Goal: Task Accomplishment & Management: Use online tool/utility

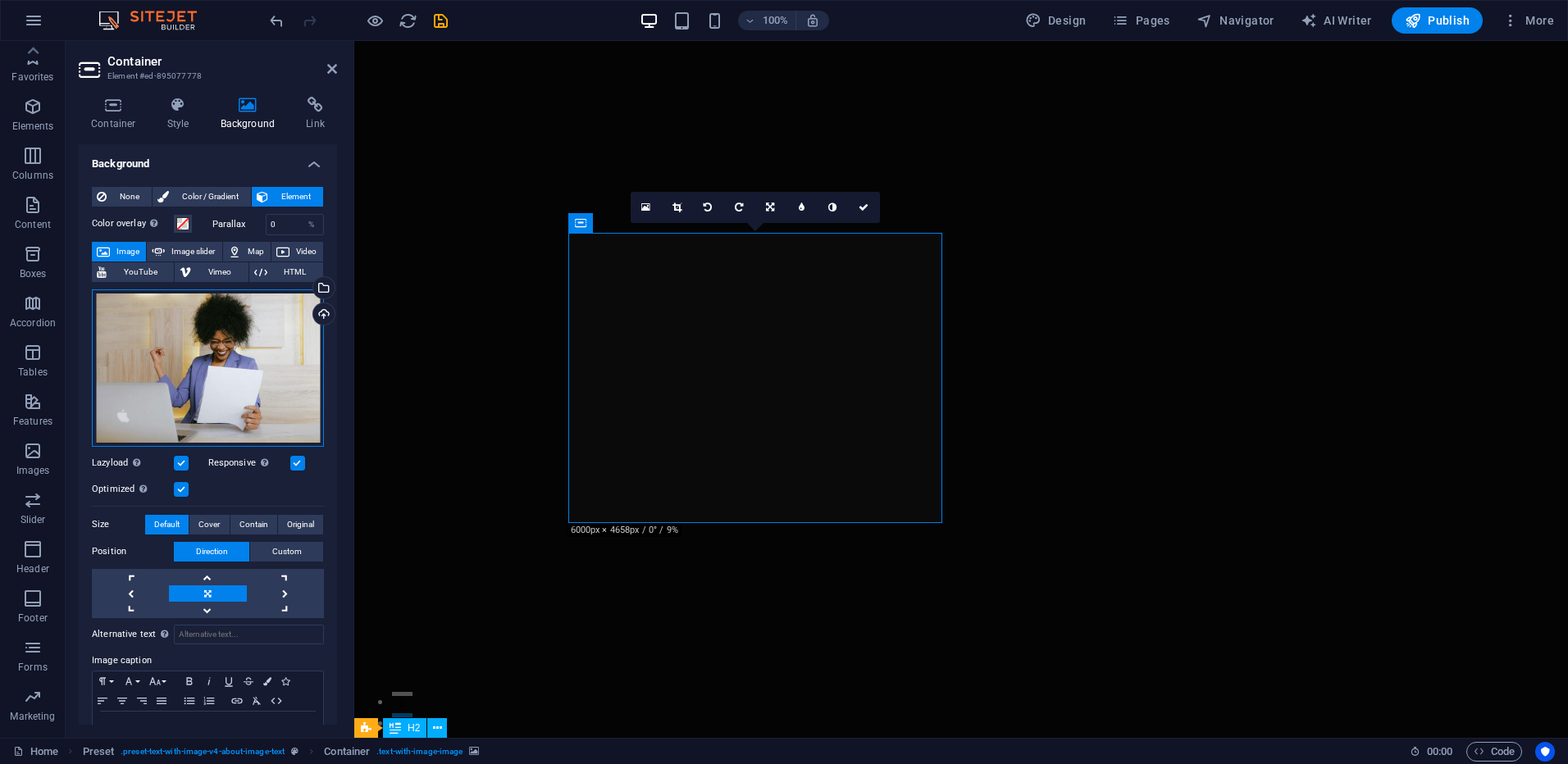
click at [204, 348] on div "Drag files here, click to choose files or select files from Files or our free s…" at bounding box center [208, 368] width 232 height 158
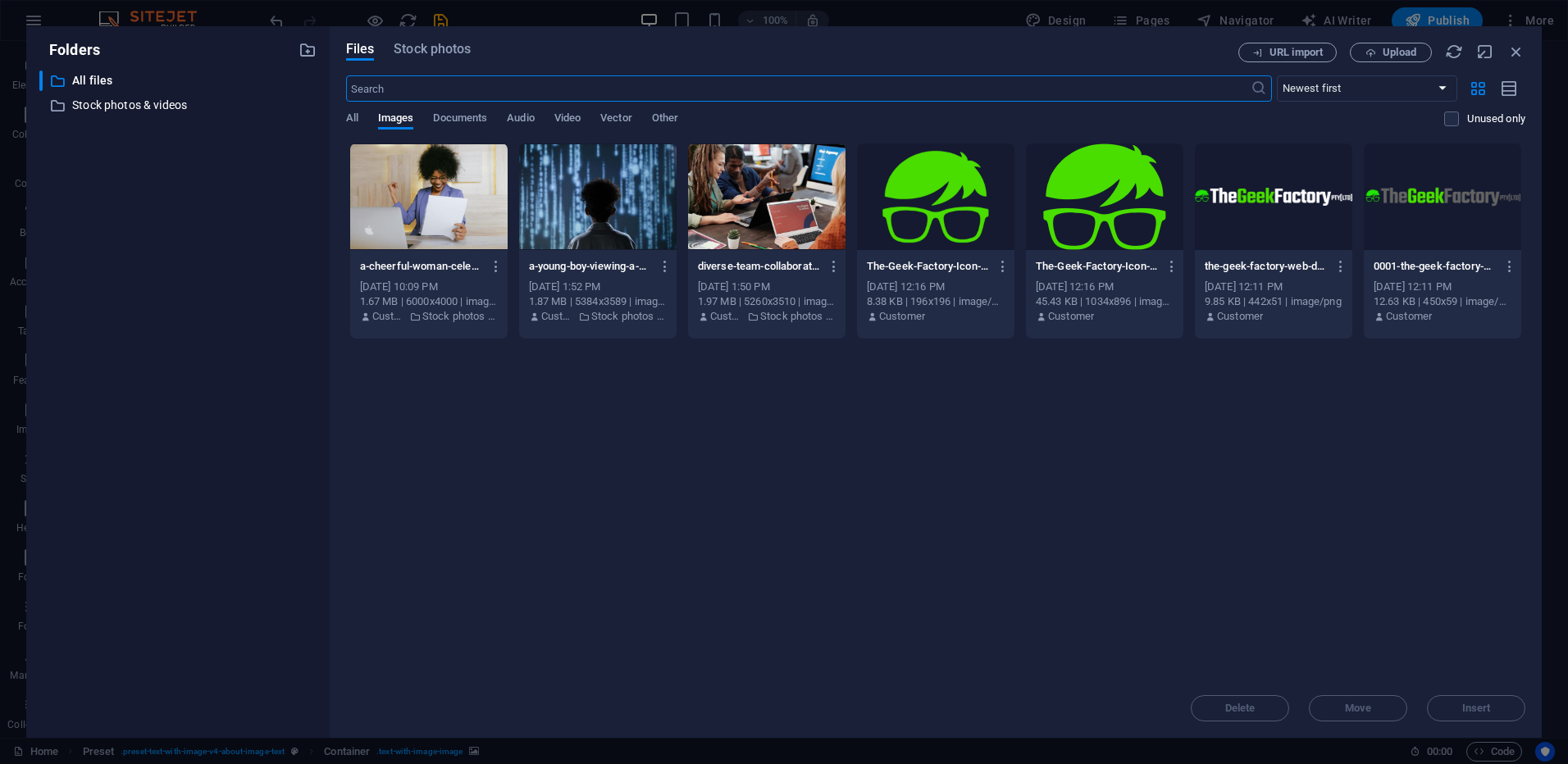
scroll to position [570, 0]
click at [1390, 50] on span "Upload" at bounding box center [1399, 52] width 34 height 9
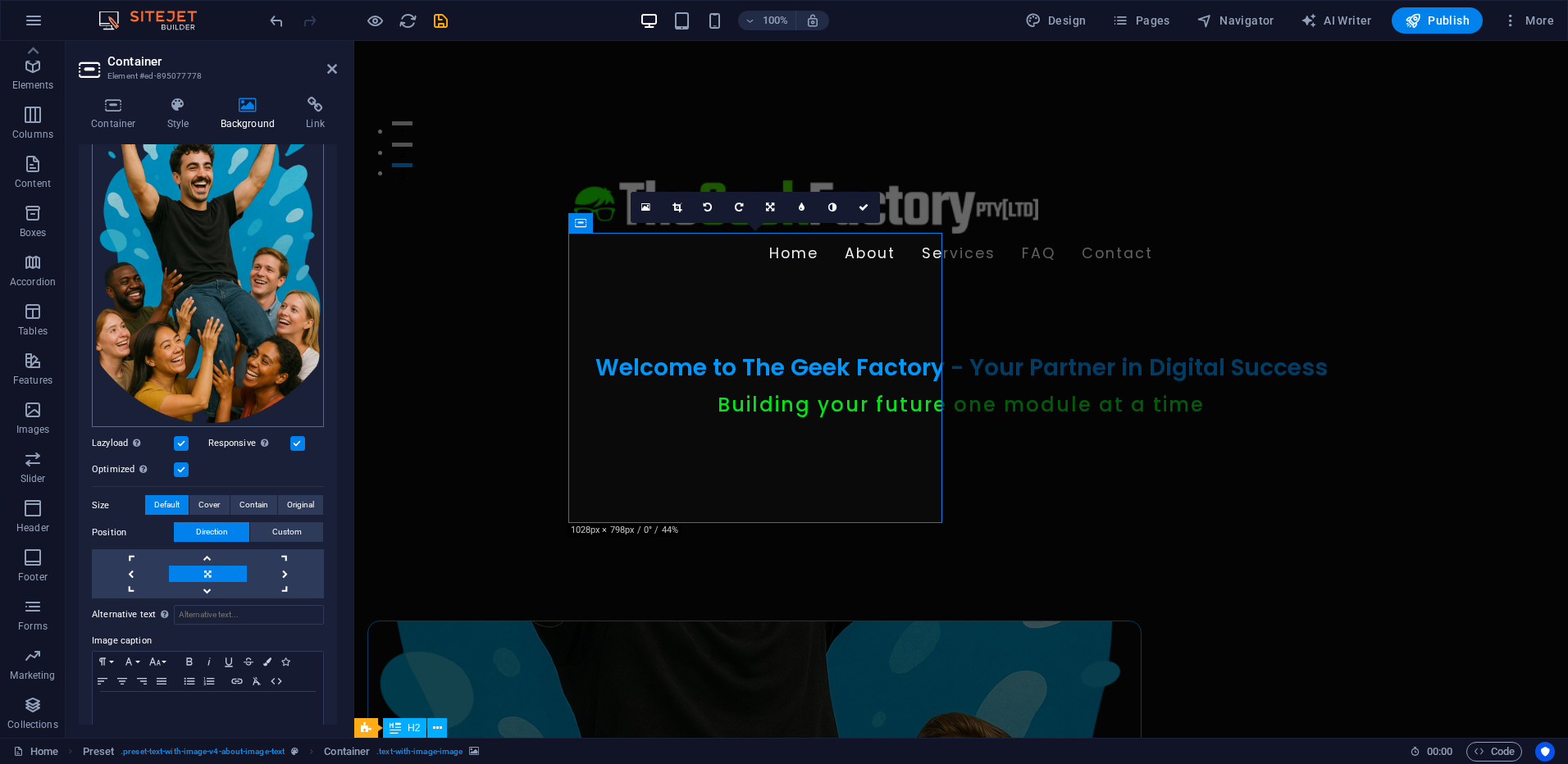
scroll to position [218, 0]
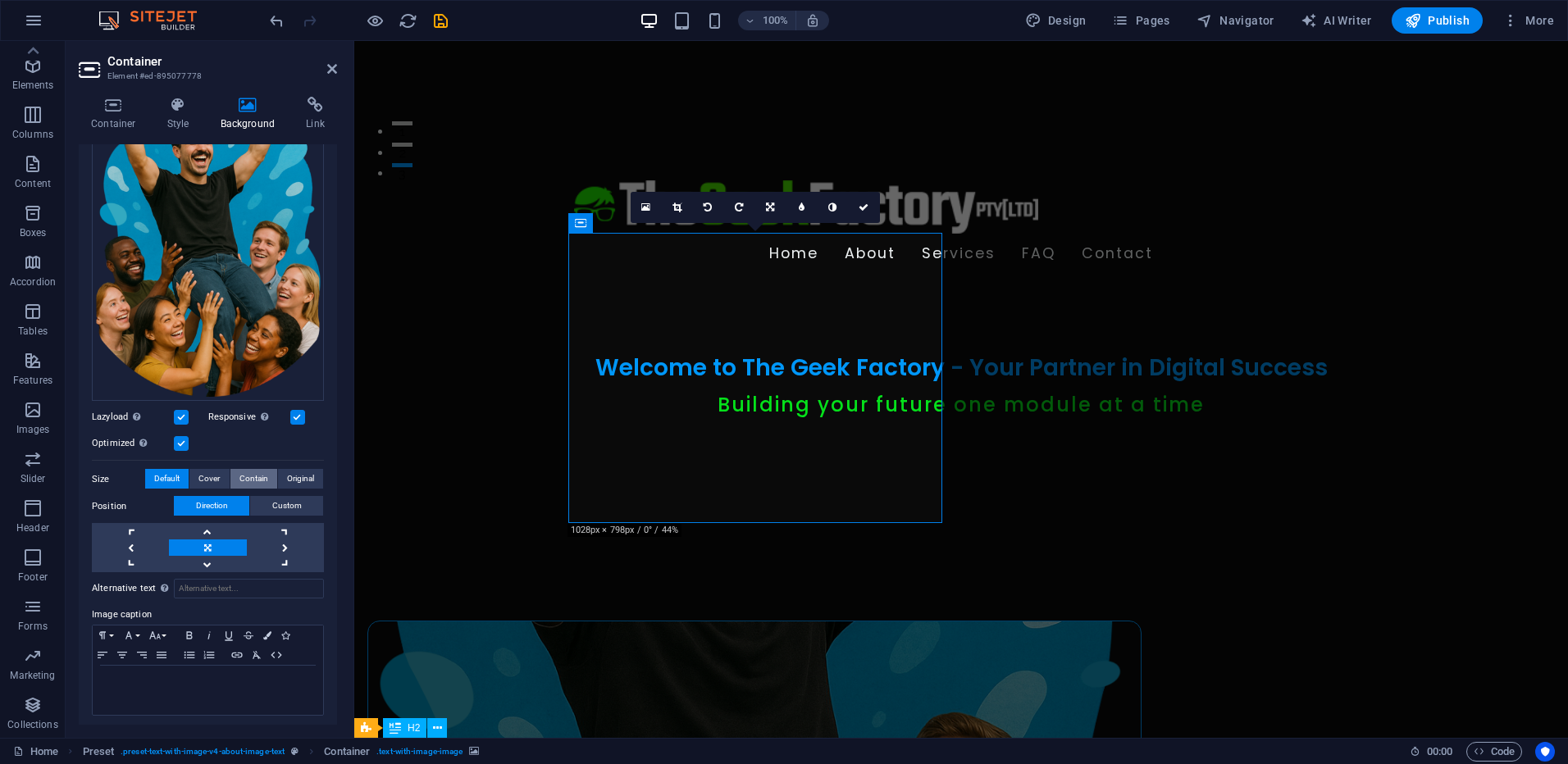
click at [243, 469] on span "Contain" at bounding box center [253, 478] width 28 height 20
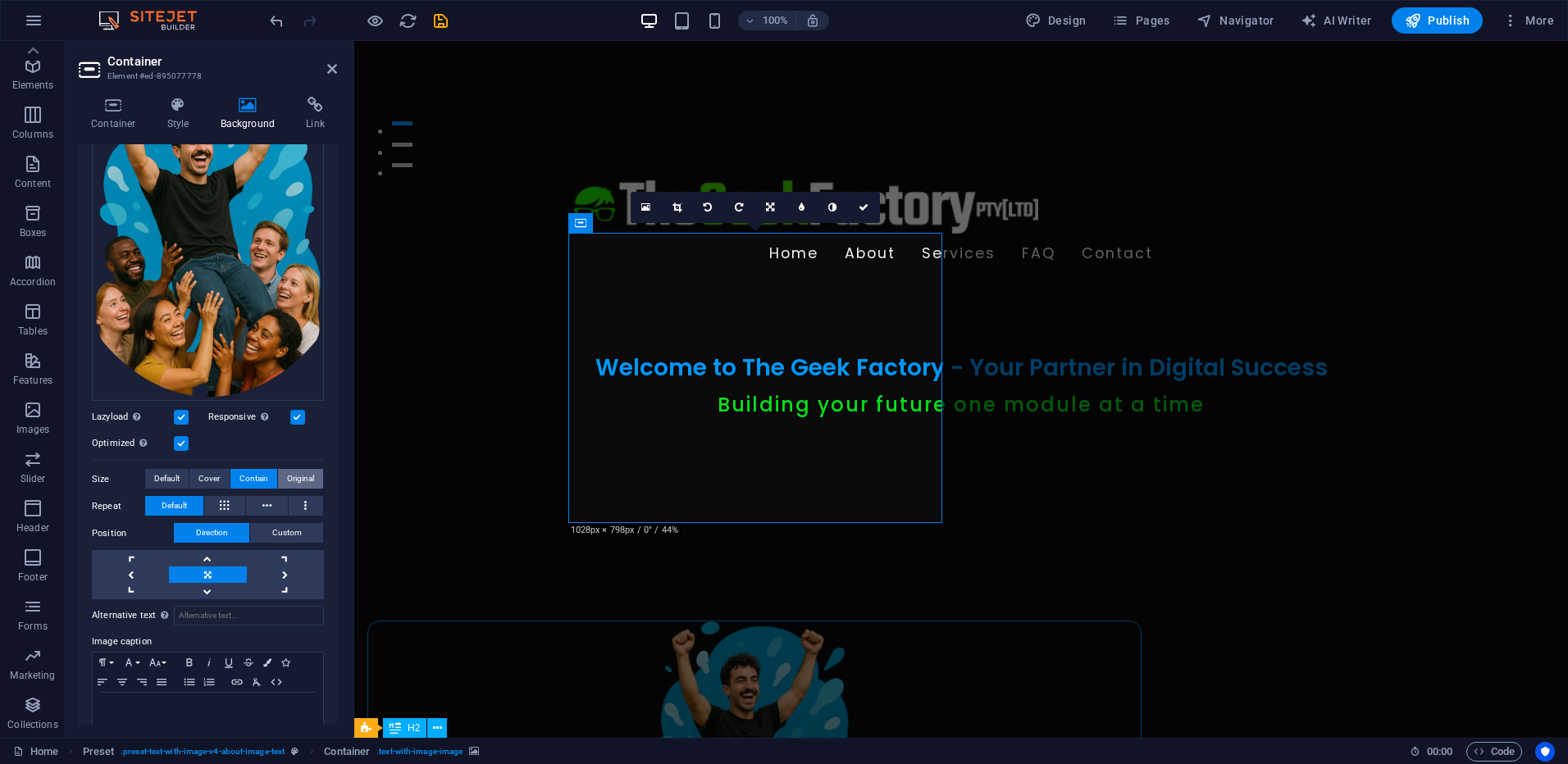
click at [293, 469] on span "Original" at bounding box center [300, 478] width 27 height 20
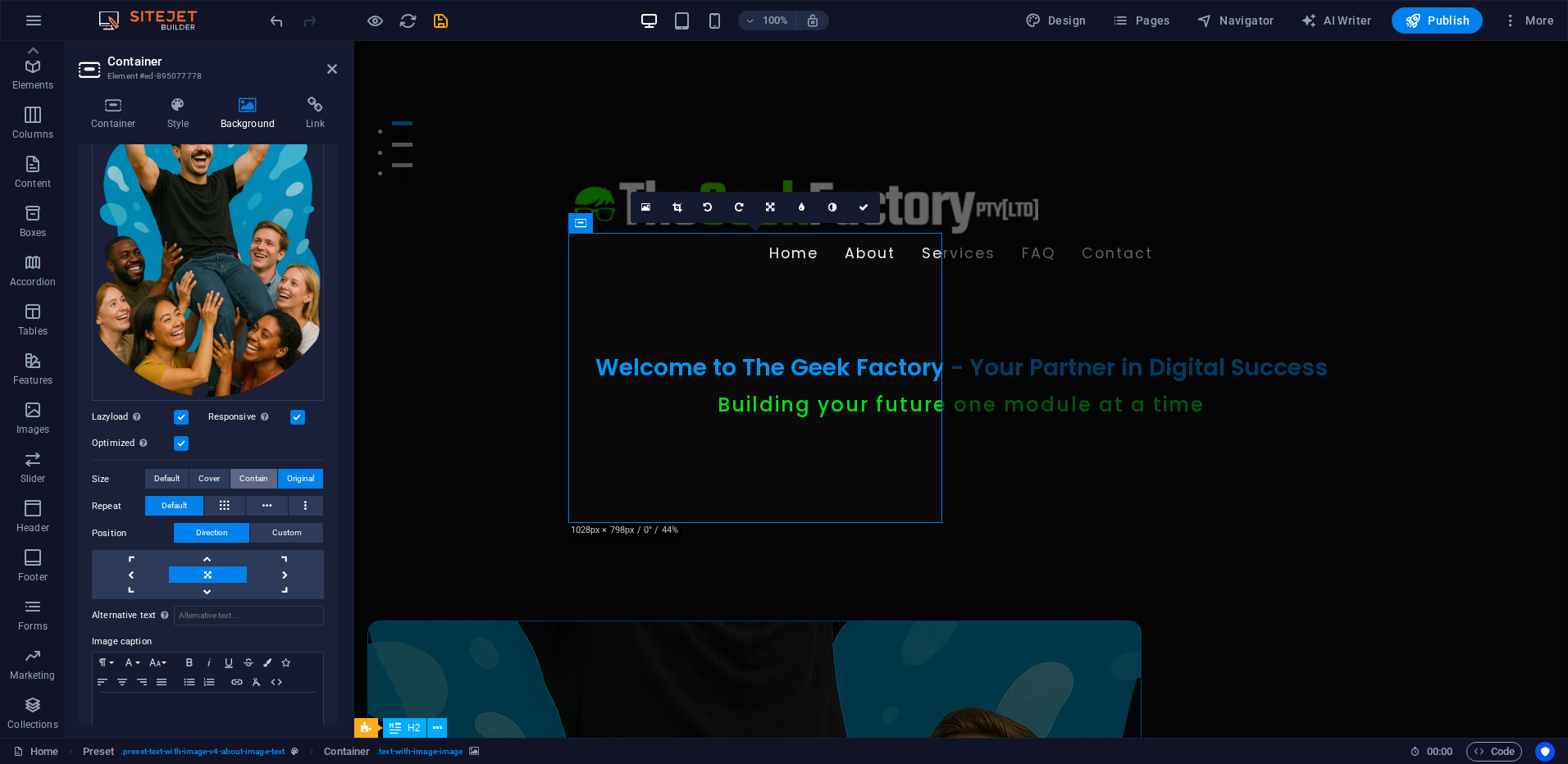
click at [253, 469] on span "Contain" at bounding box center [253, 478] width 28 height 20
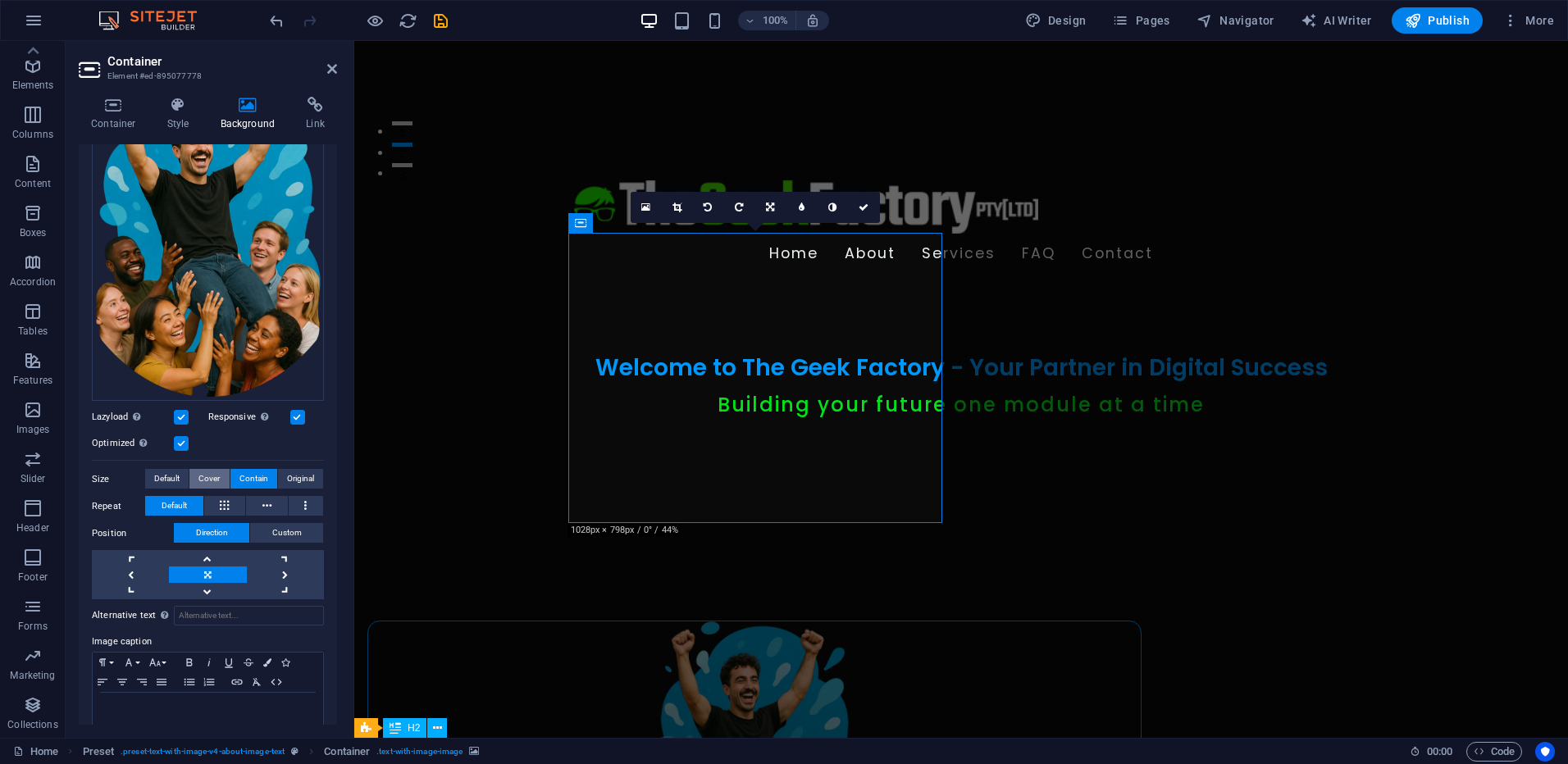
click at [202, 469] on span "Cover" at bounding box center [208, 478] width 22 height 20
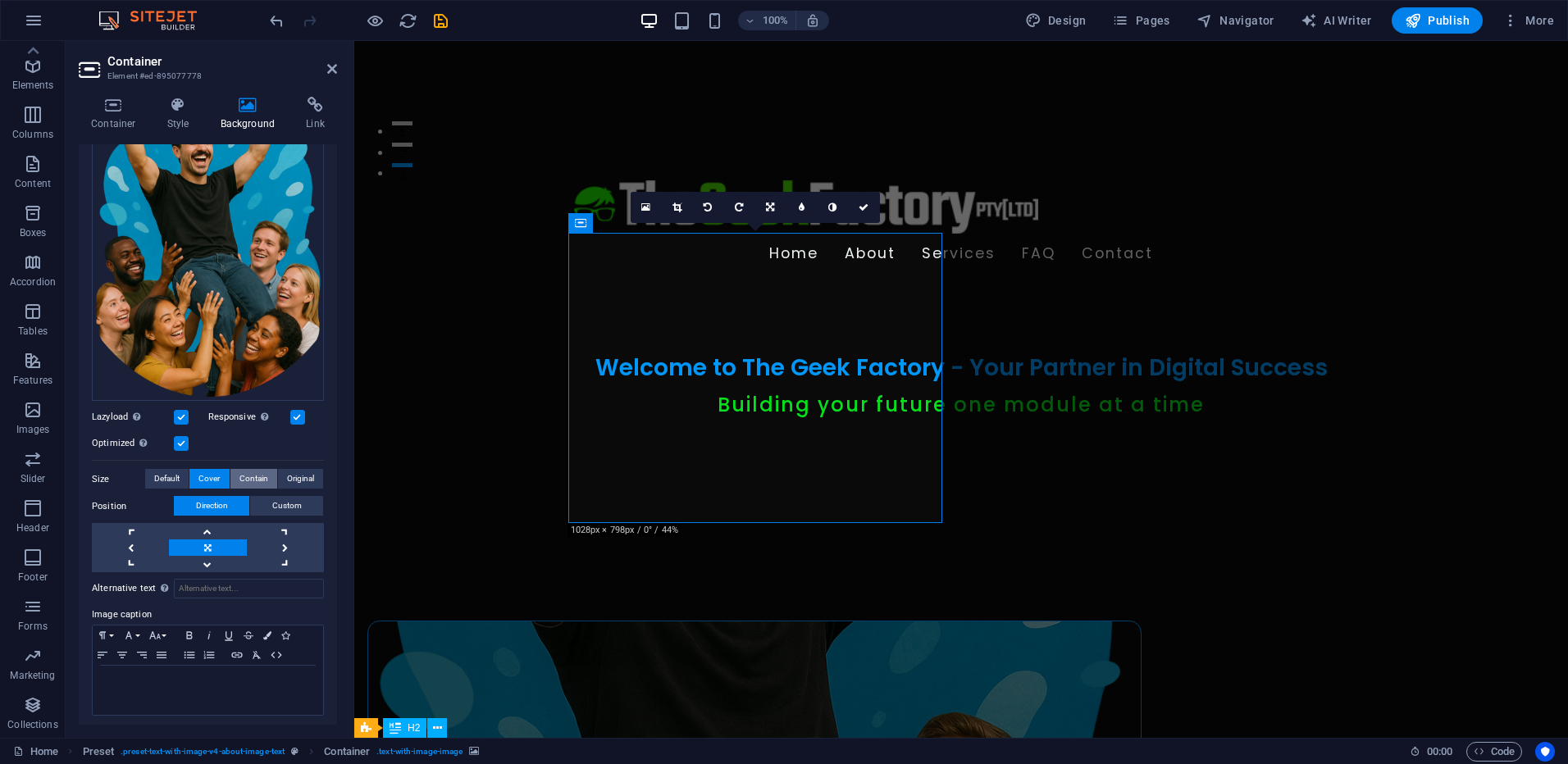
click at [242, 474] on span "Contain" at bounding box center [253, 478] width 28 height 20
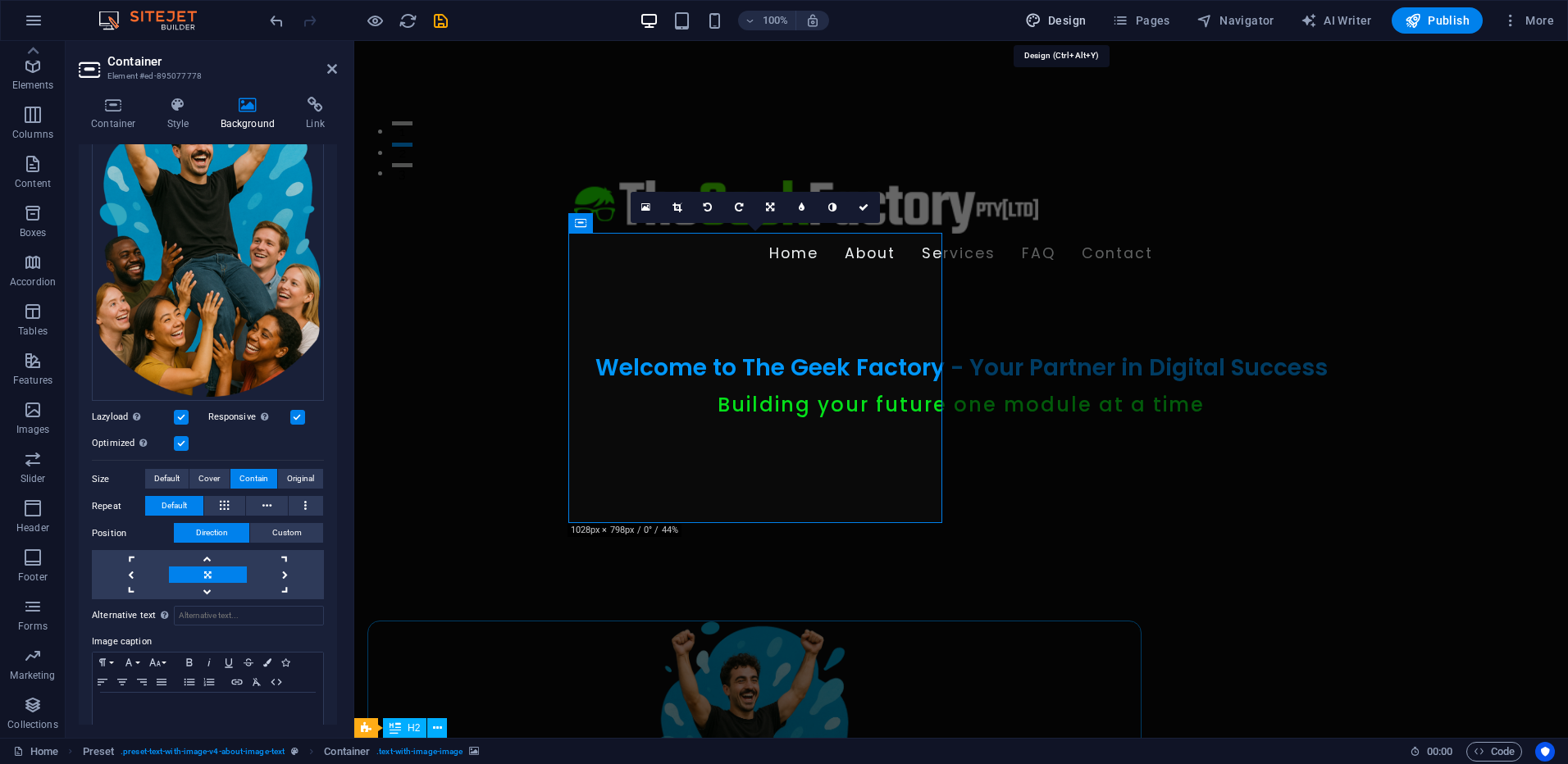
click at [1075, 16] on span "Design" at bounding box center [1055, 20] width 61 height 16
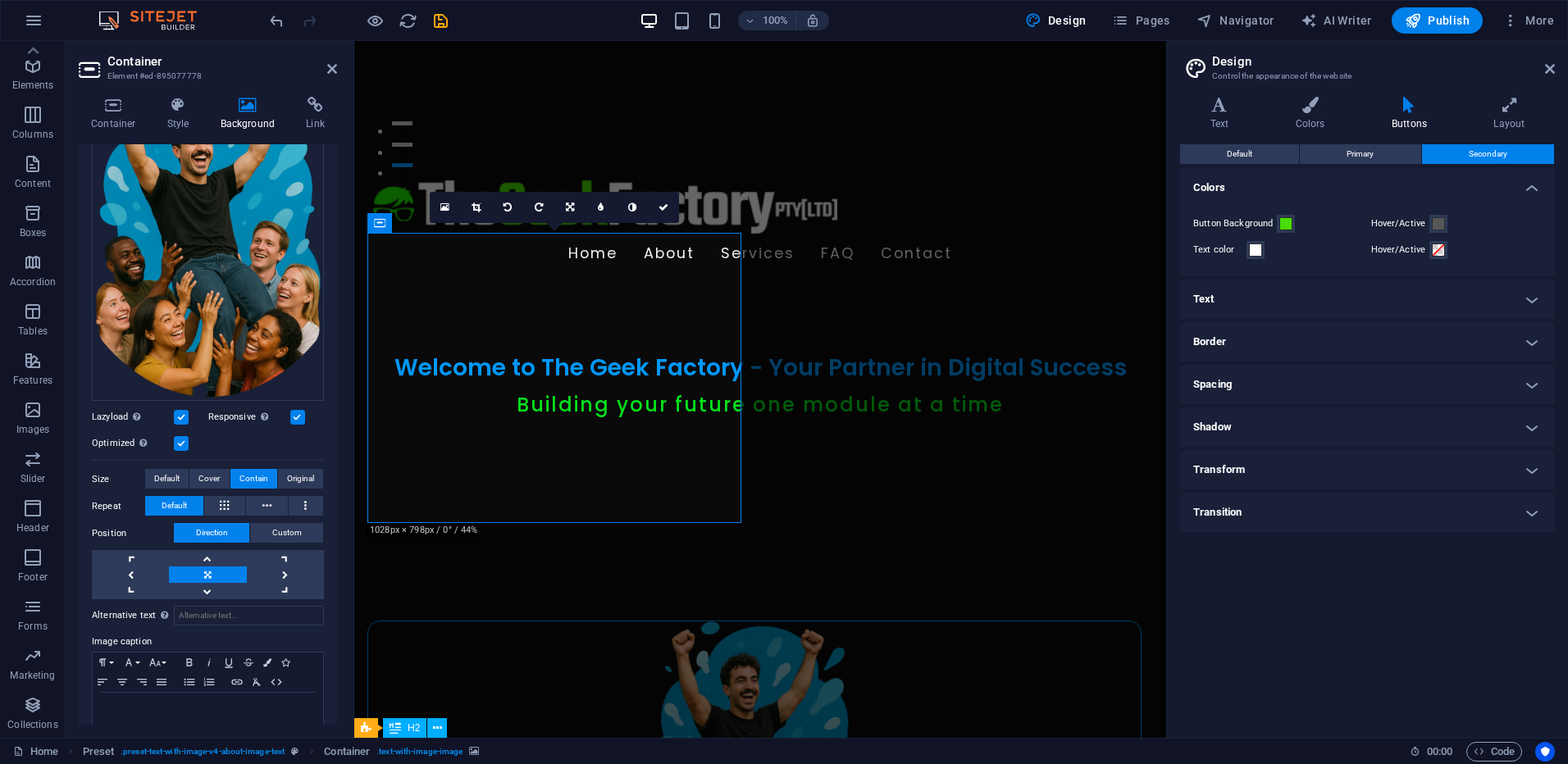
click at [551, 620] on figure at bounding box center [754, 765] width 774 height 290
click at [178, 104] on icon at bounding box center [178, 104] width 47 height 16
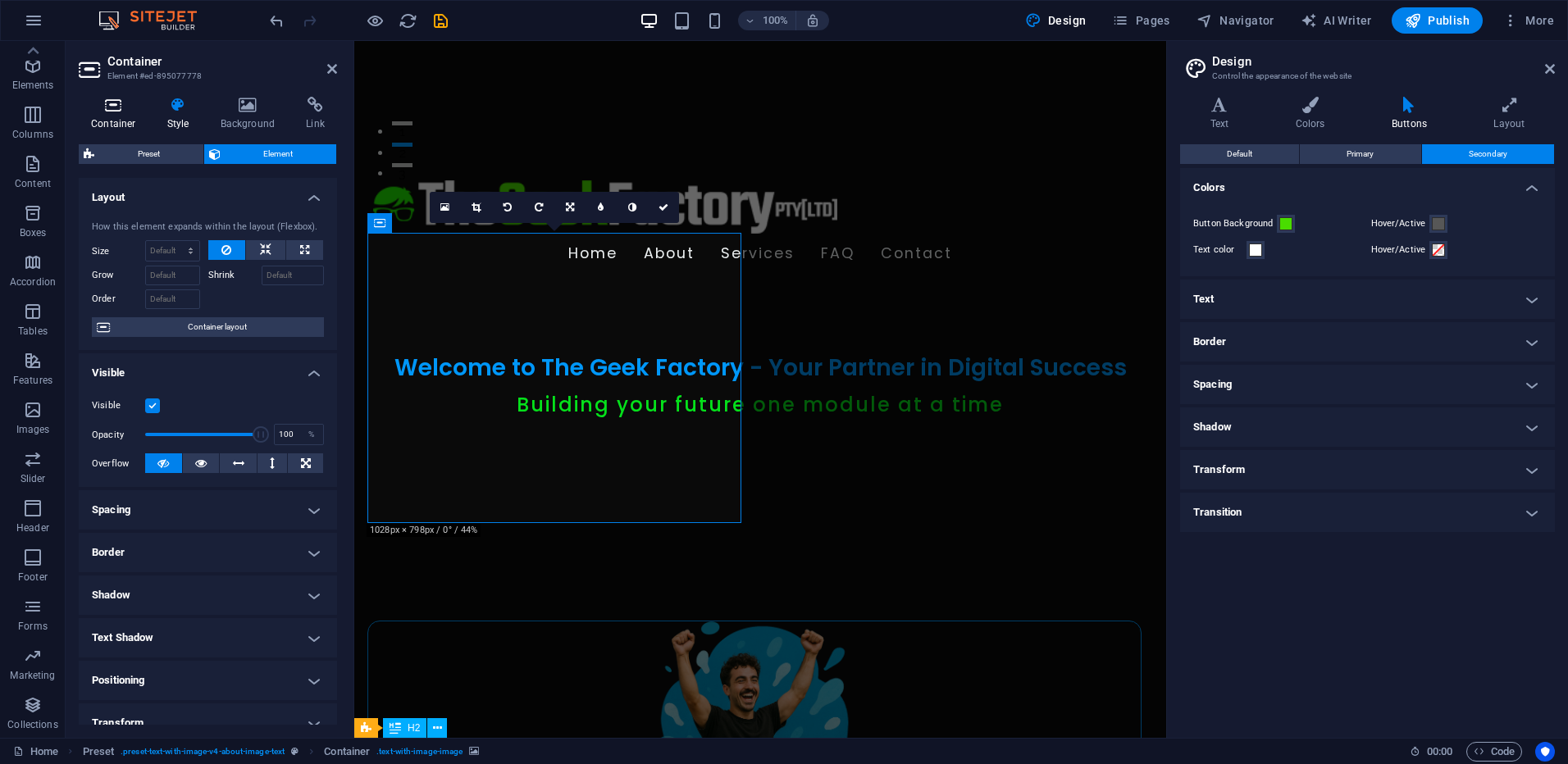
click at [105, 115] on h4 "Container" at bounding box center [116, 114] width 77 height 34
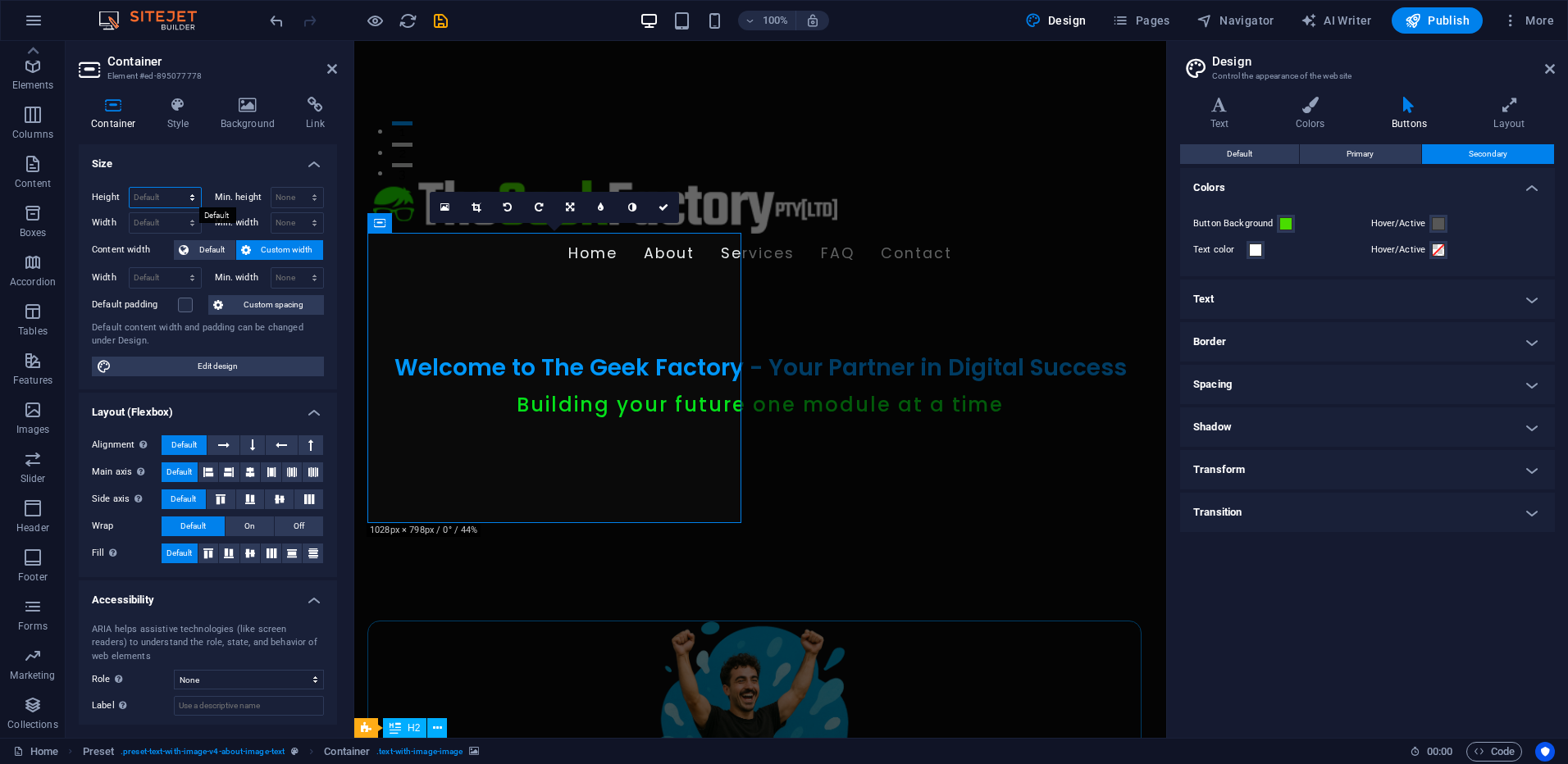
click at [169, 199] on select "Default px rem % vh vw" at bounding box center [165, 197] width 72 height 20
select select "%"
click at [176, 188] on select "Default px rem % vh vw" at bounding box center [165, 197] width 72 height 20
type input "100"
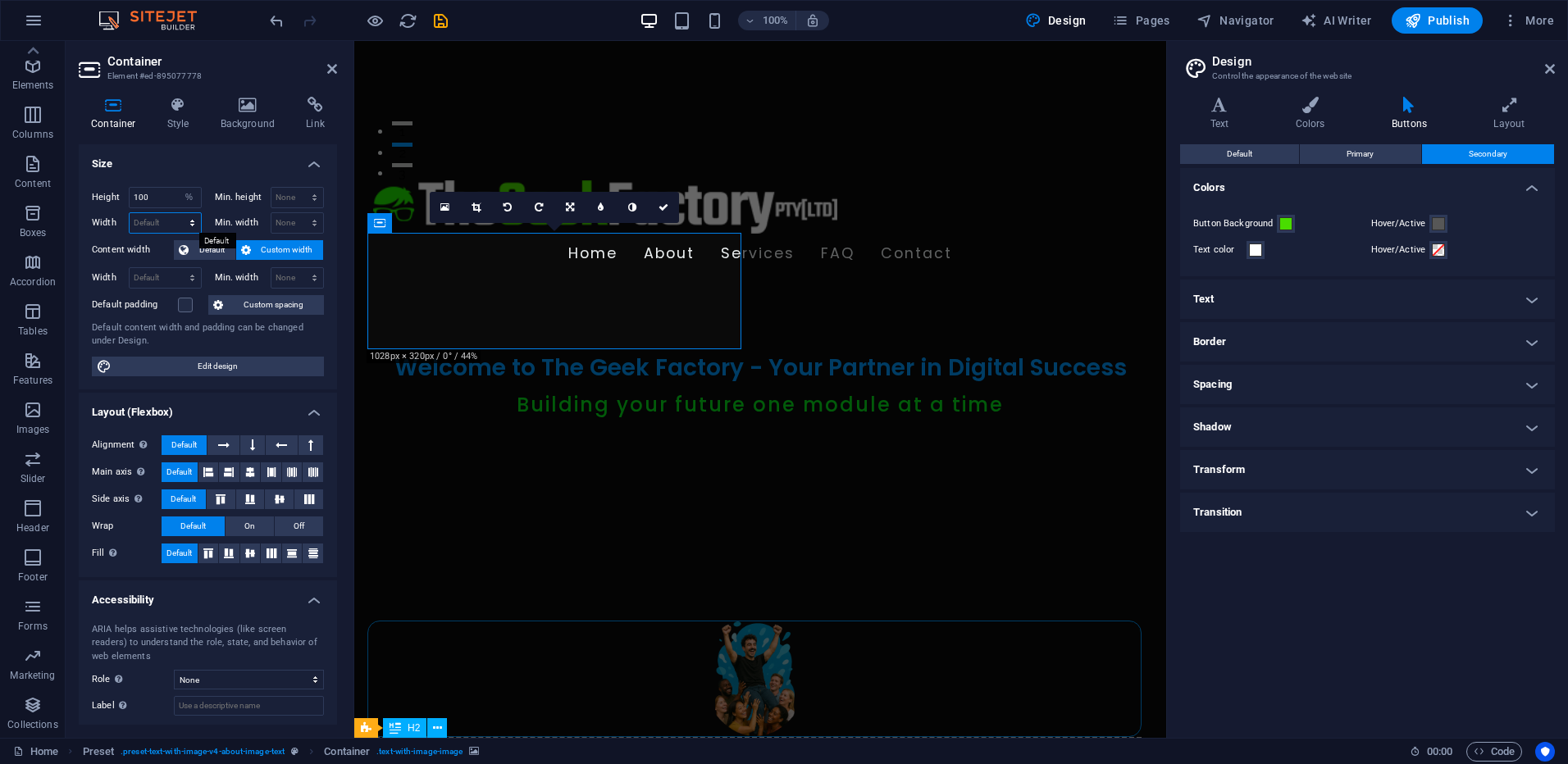
click at [172, 219] on select "Default px rem % em vh vw" at bounding box center [165, 222] width 72 height 20
select select "%"
click at [176, 213] on select "Default px rem % em vh vw" at bounding box center [165, 222] width 72 height 20
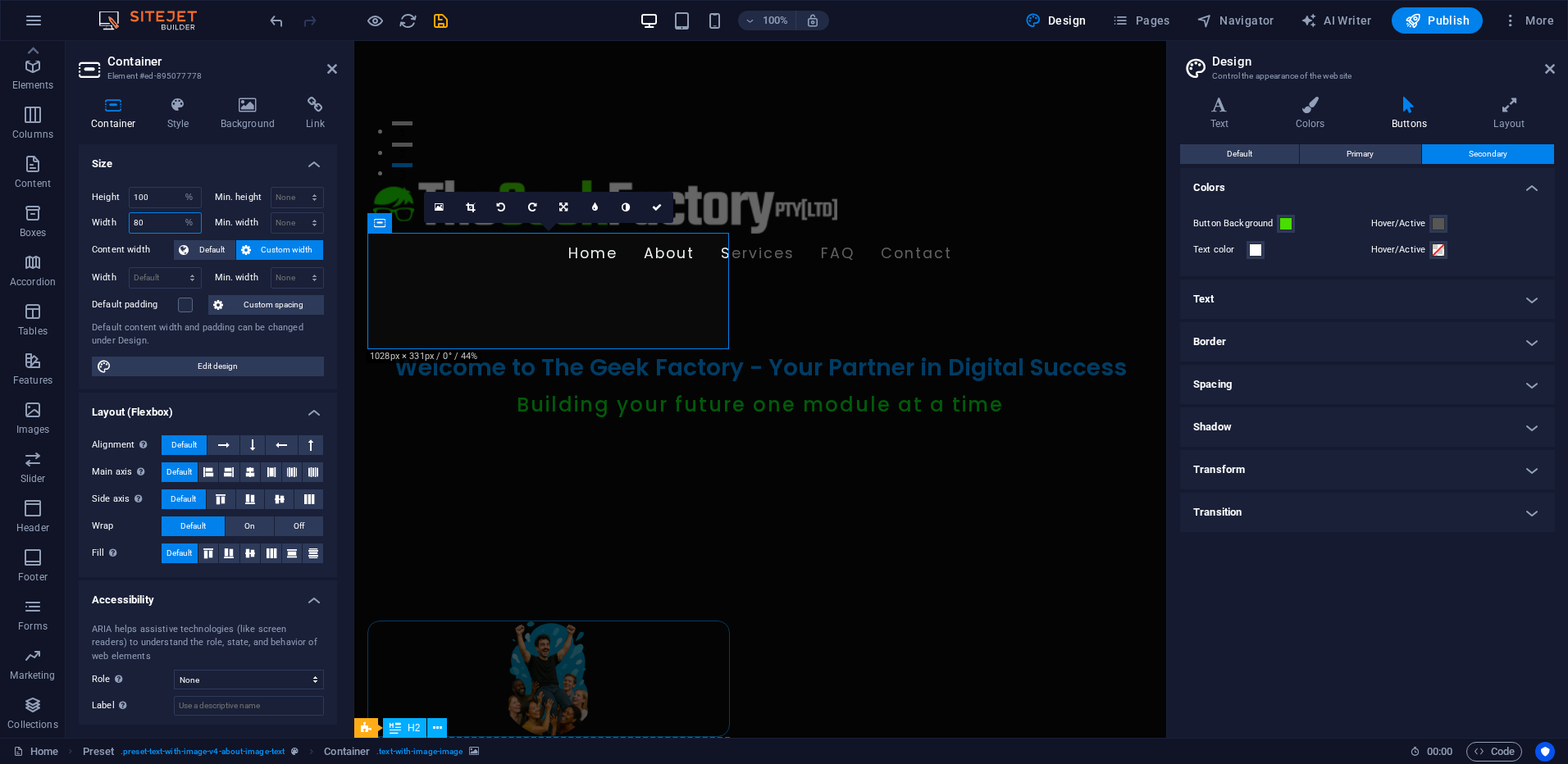
type input "80"
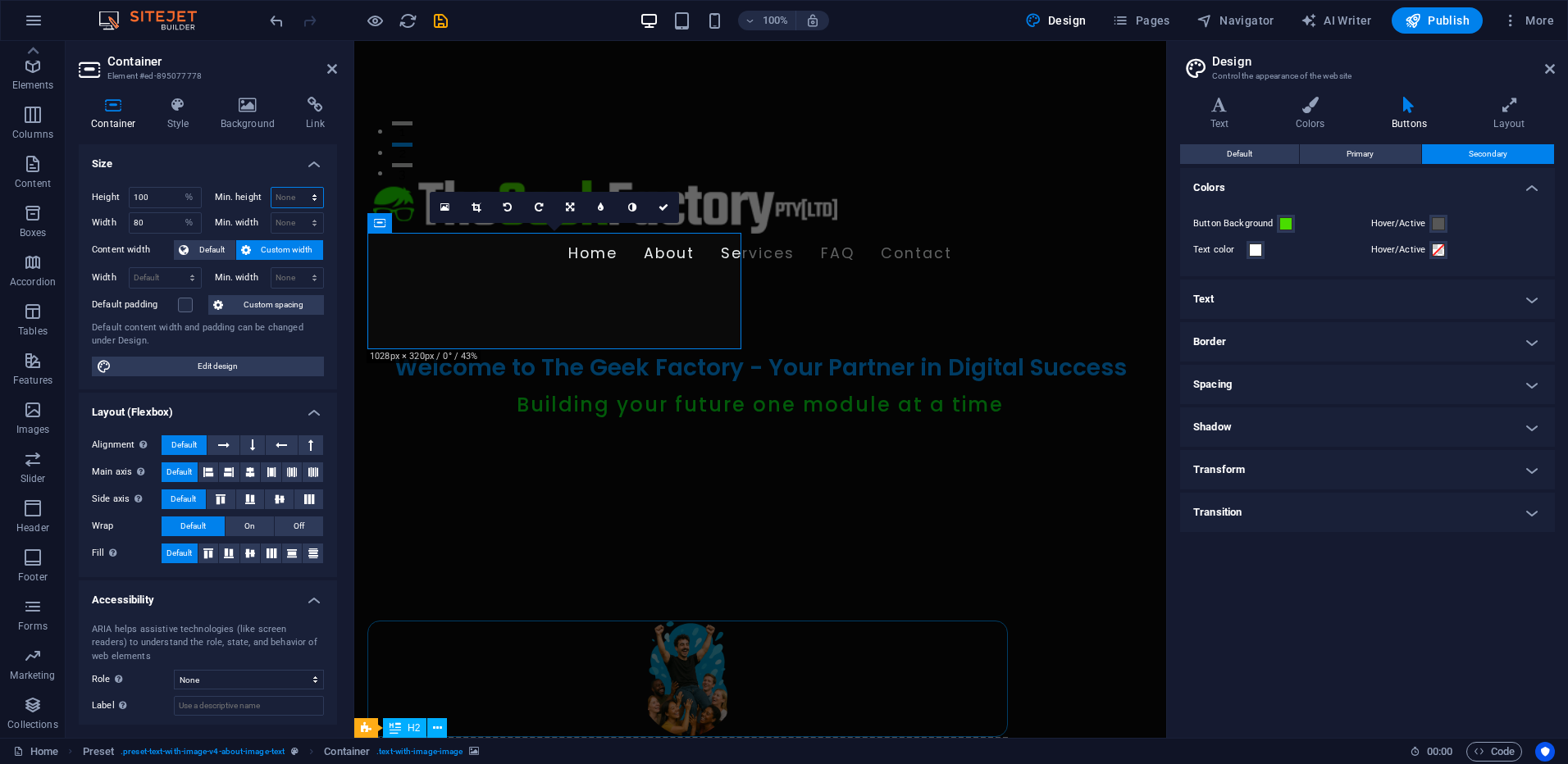
click at [289, 195] on select "None px rem % vh vw" at bounding box center [297, 197] width 53 height 20
select select "px"
click at [297, 188] on select "None px rem % vh vw" at bounding box center [297, 197] width 53 height 20
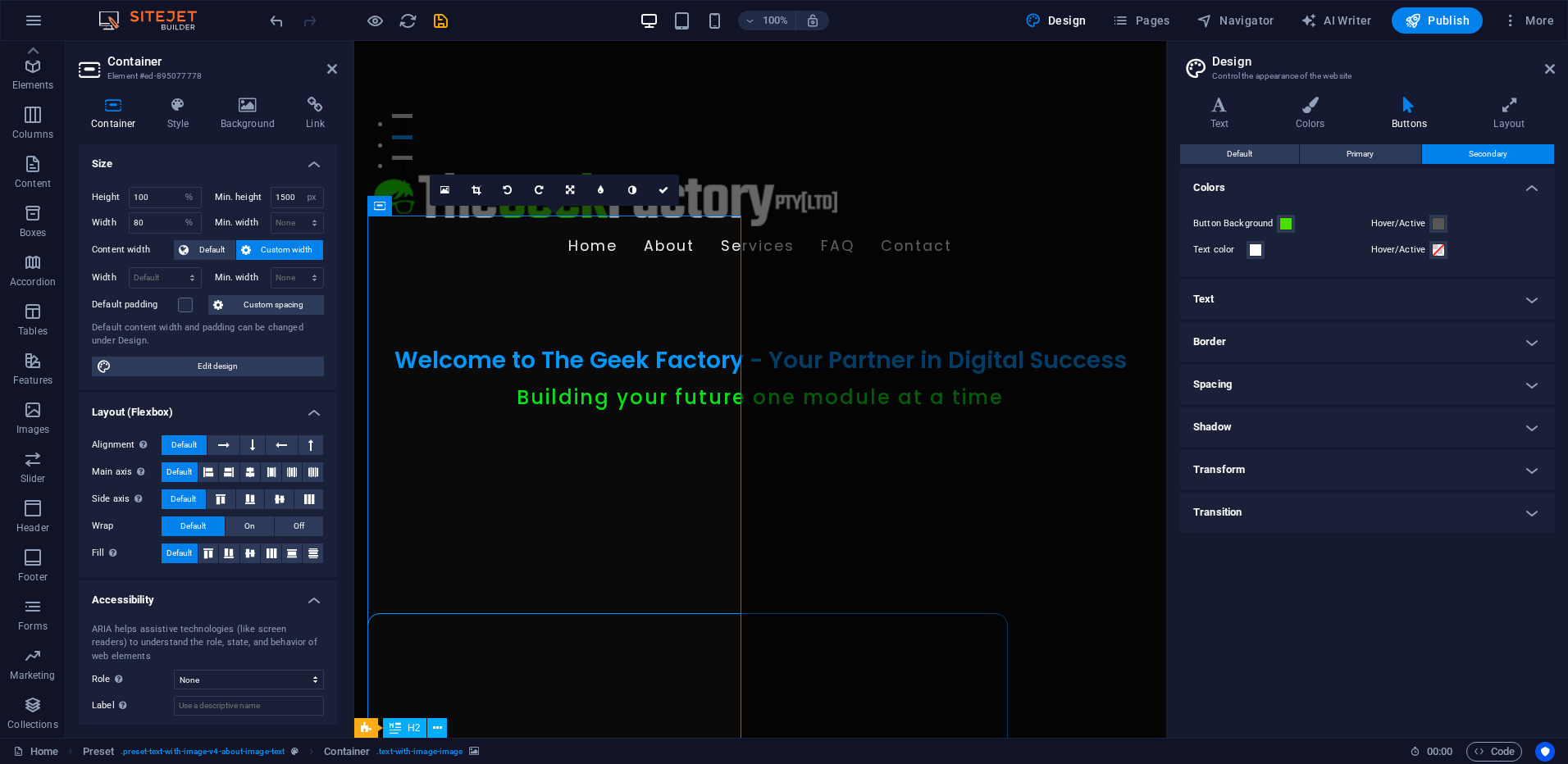
scroll to position [570, 0]
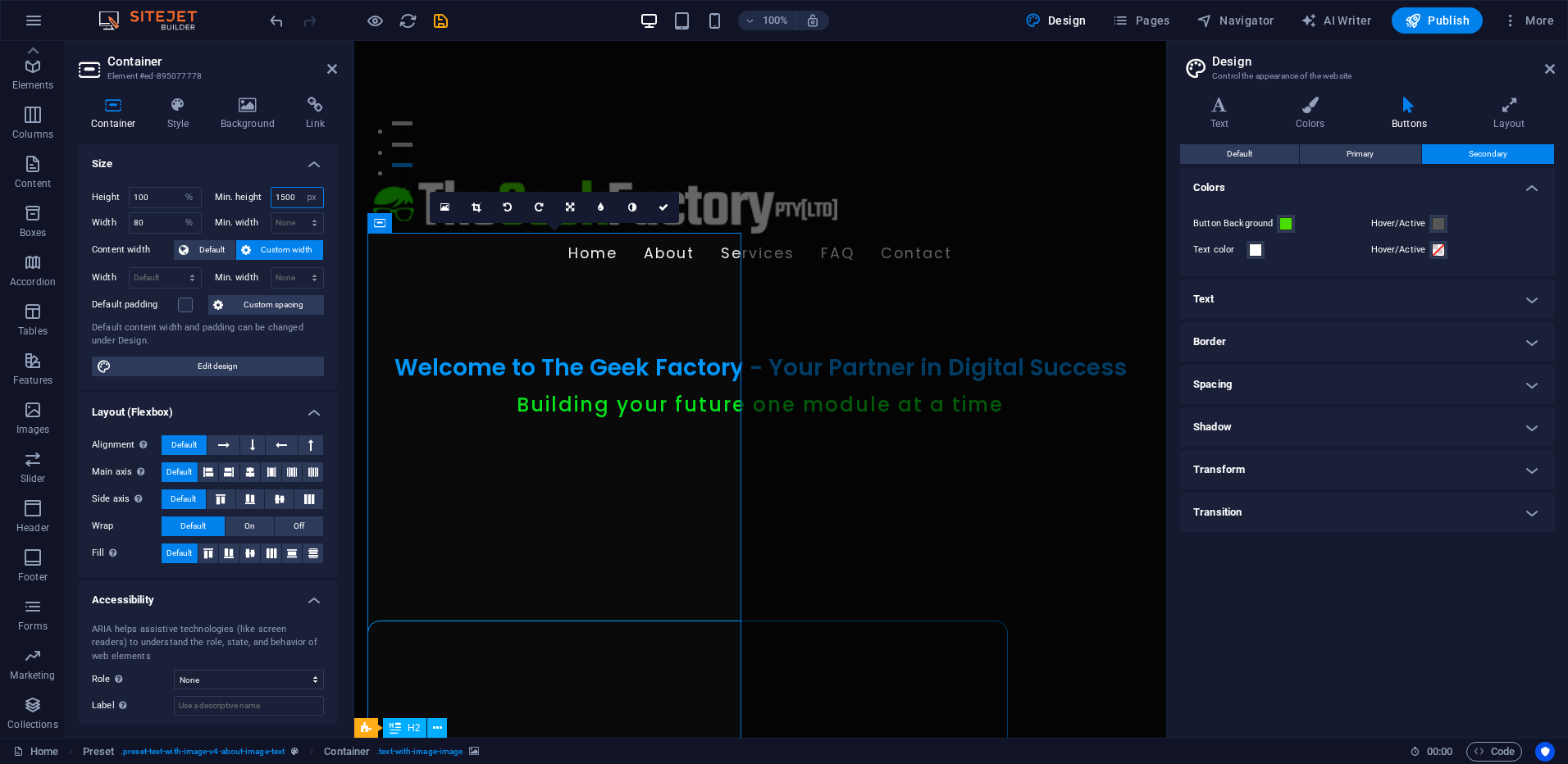
drag, startPoint x: 290, startPoint y: 195, endPoint x: 268, endPoint y: 194, distance: 22.0
click at [271, 194] on div "1500 None px rem % vh vw" at bounding box center [297, 197] width 54 height 22
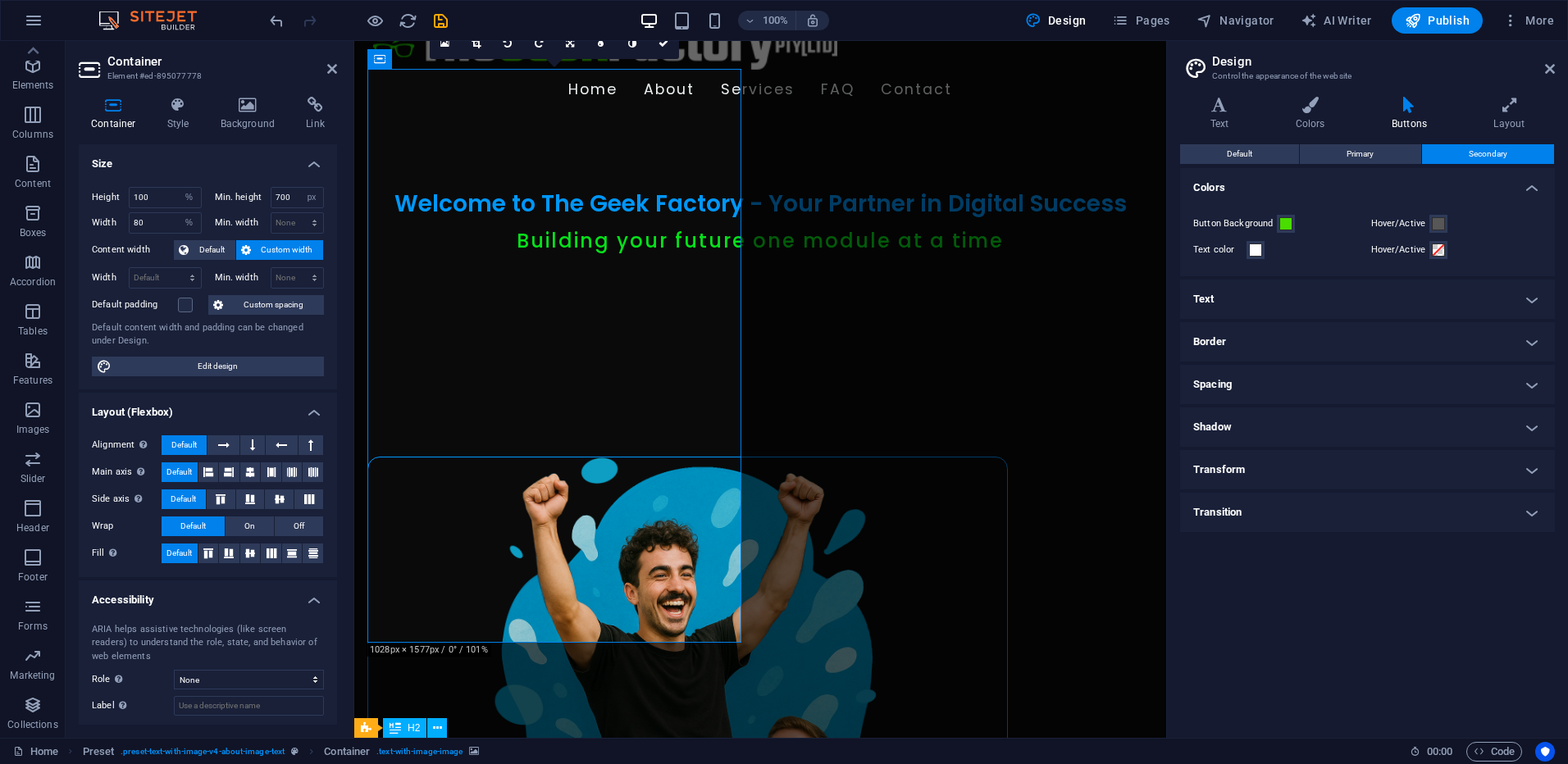
scroll to position [653, 0]
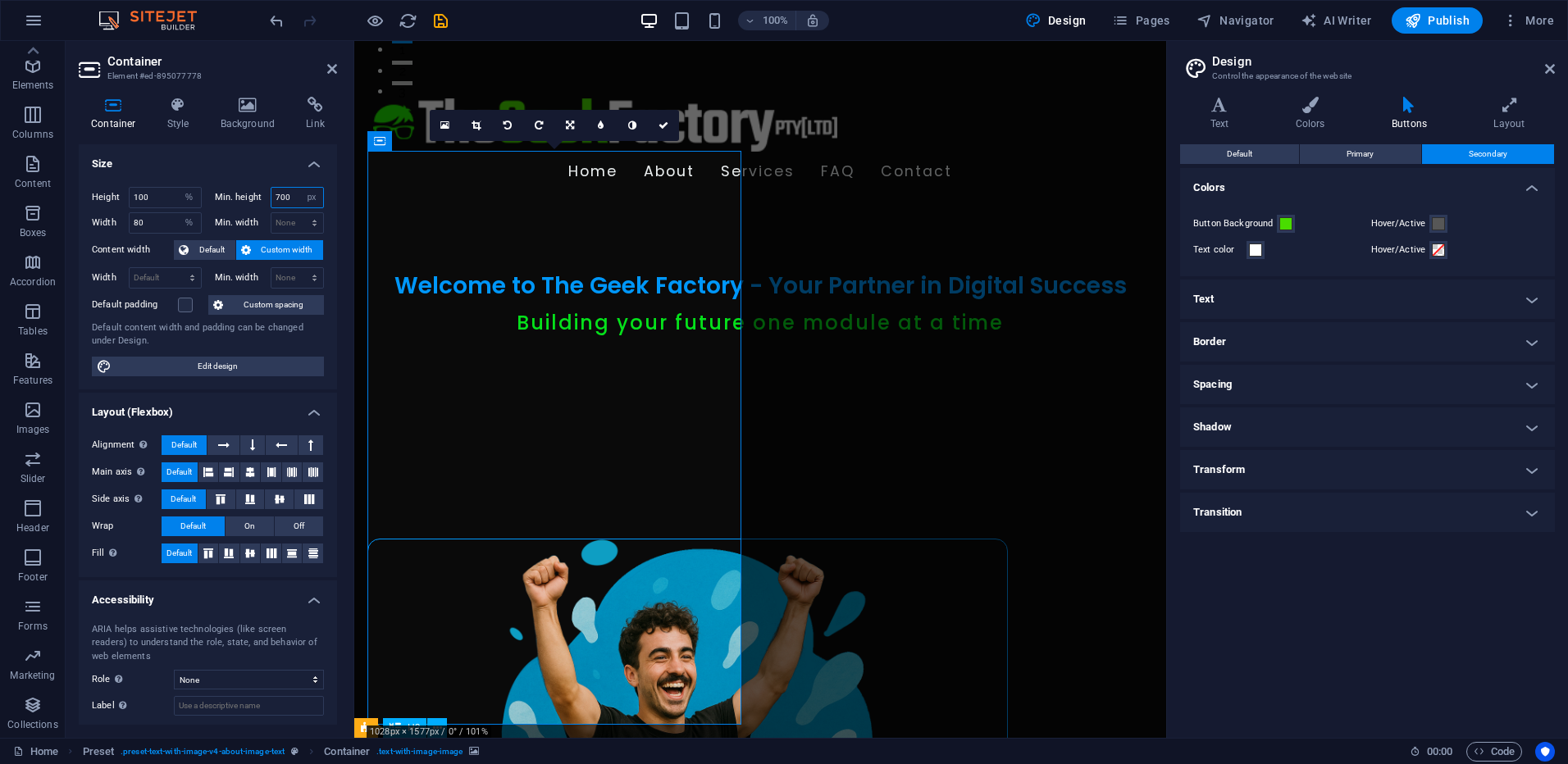
drag, startPoint x: 288, startPoint y: 196, endPoint x: 271, endPoint y: 196, distance: 17.0
click at [271, 196] on input "700" at bounding box center [297, 197] width 53 height 20
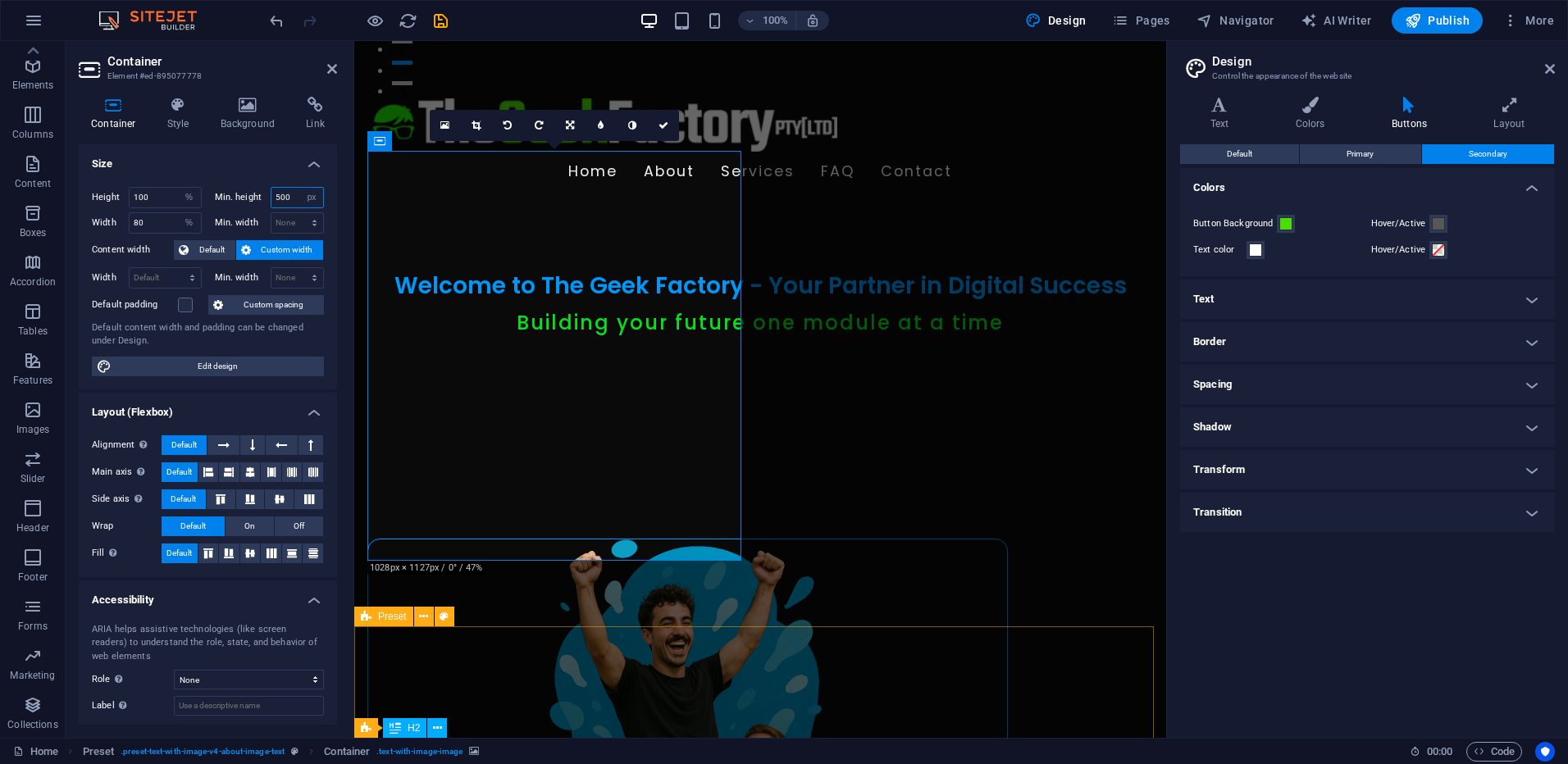
type input "500"
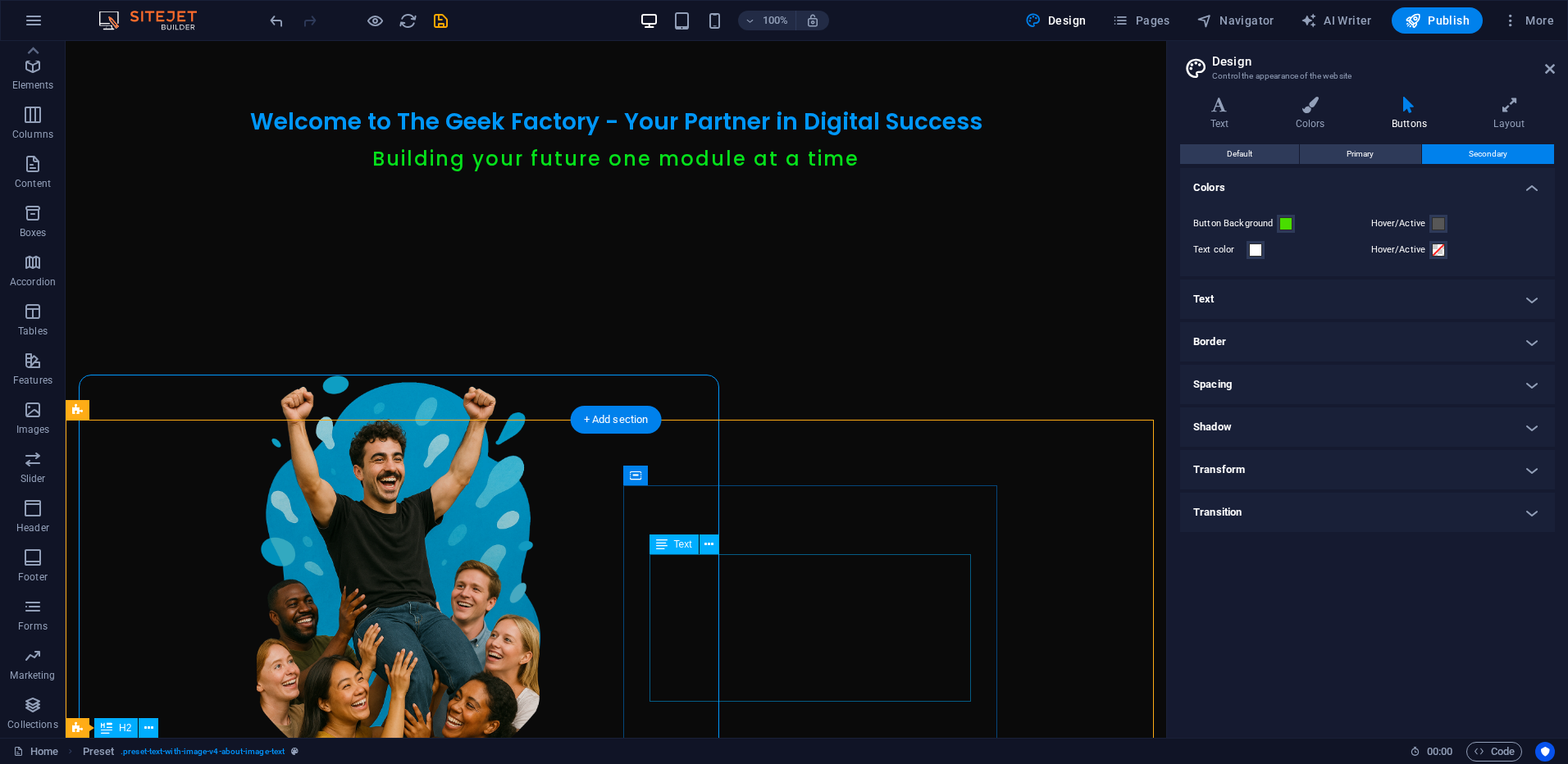
scroll to position [1062, 0]
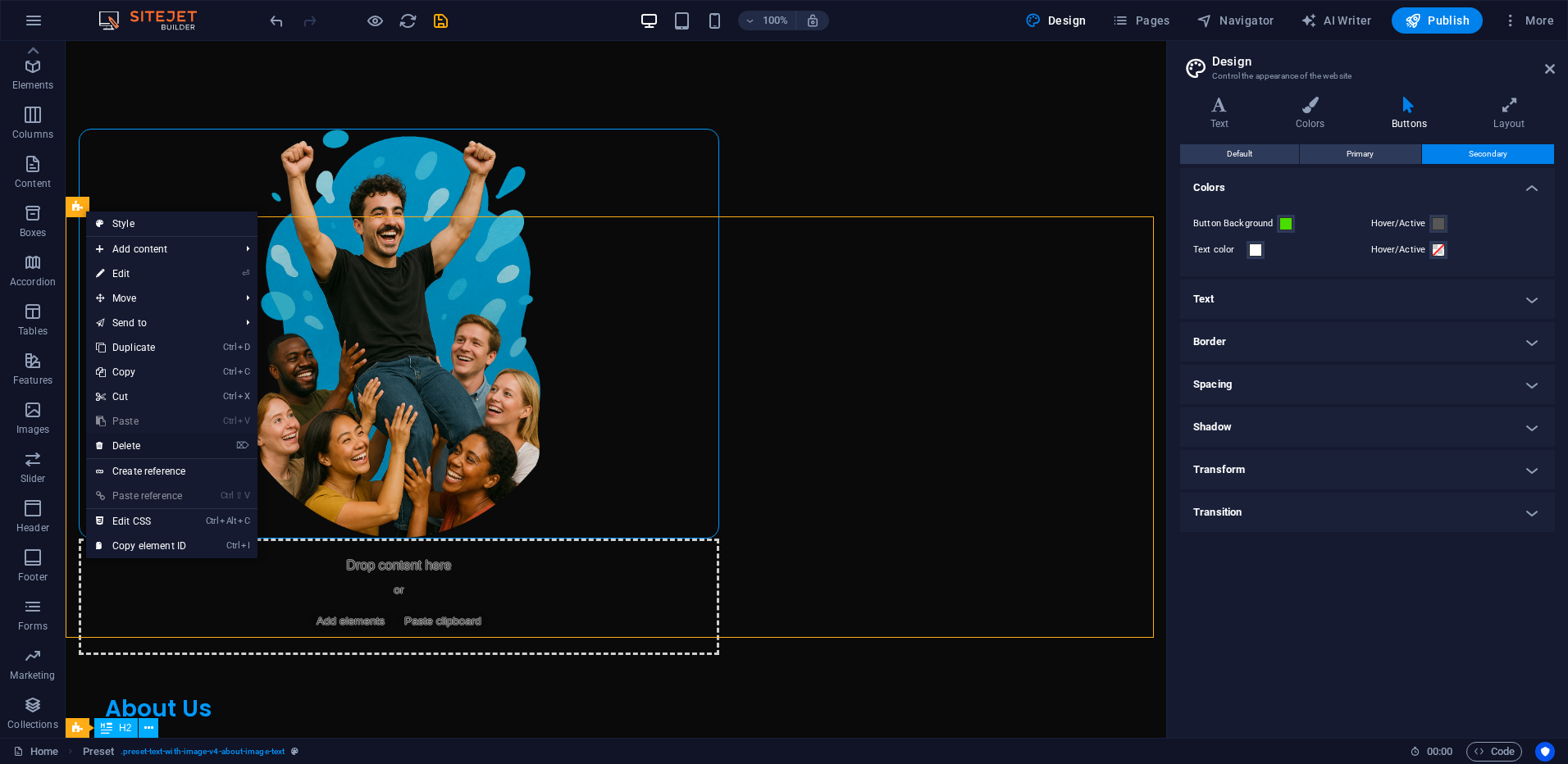
click at [146, 445] on link "⌦ Delete" at bounding box center [141, 445] width 110 height 25
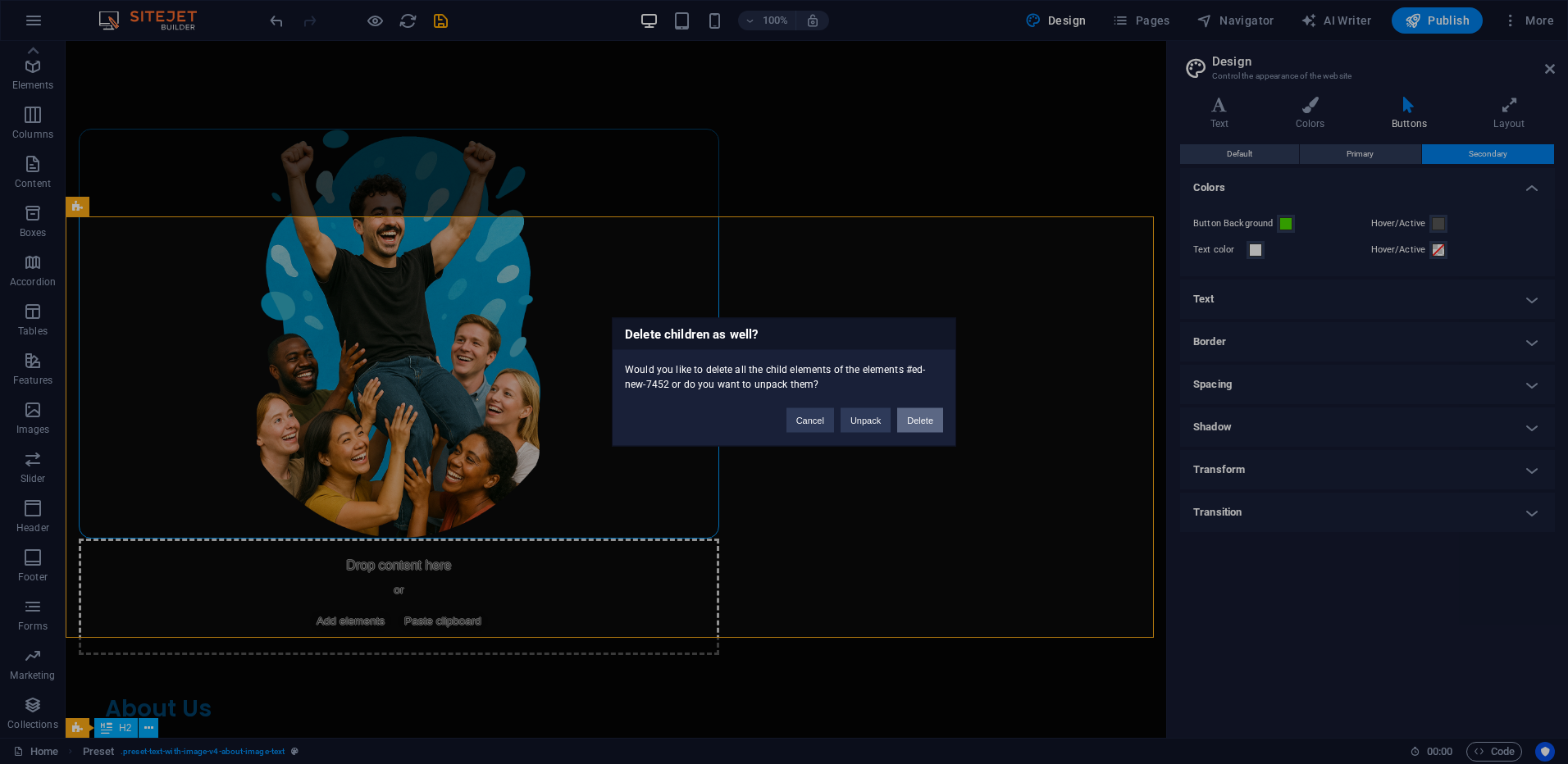
click at [916, 422] on button "Delete" at bounding box center [919, 420] width 46 height 25
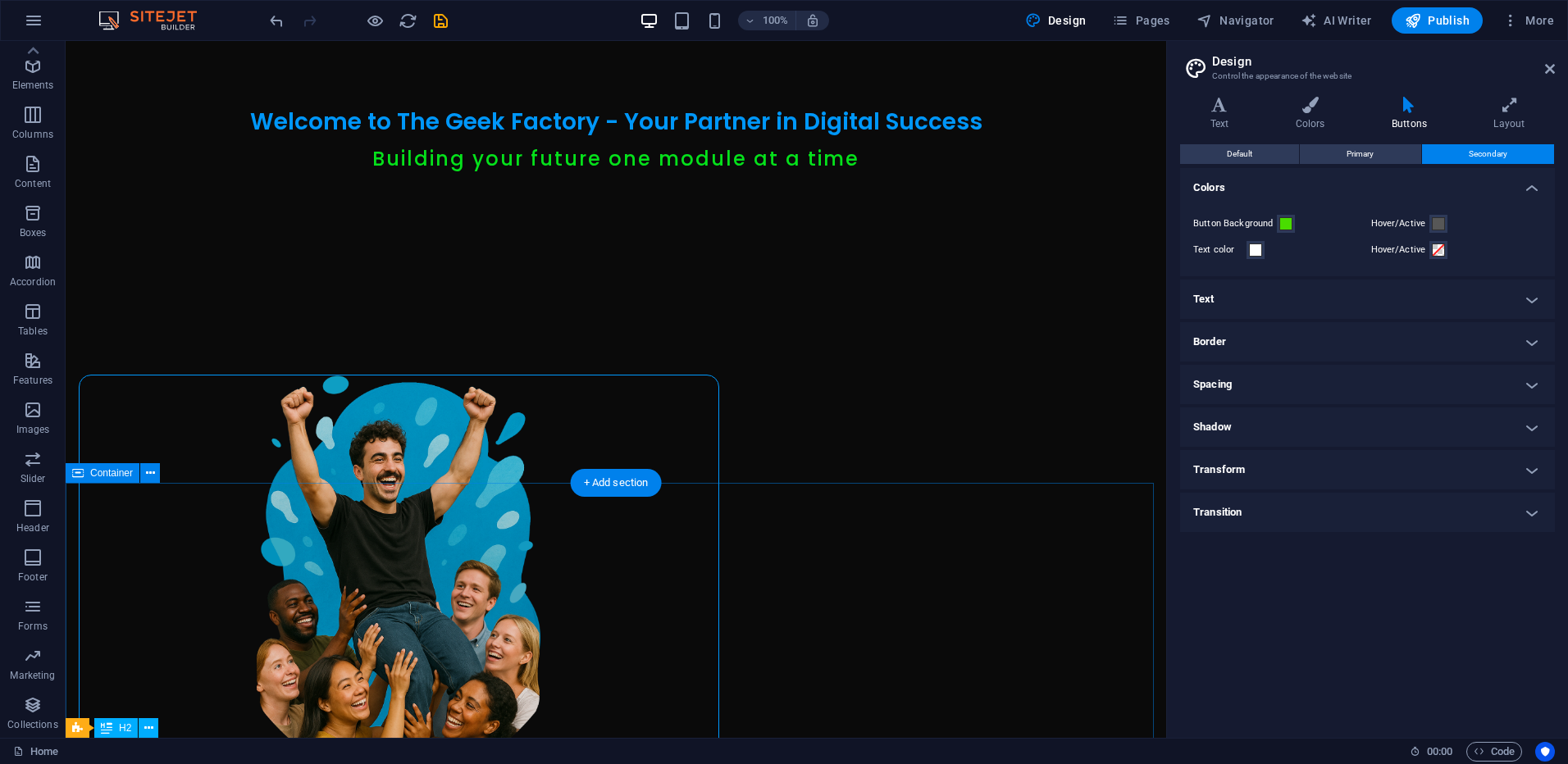
scroll to position [570, 0]
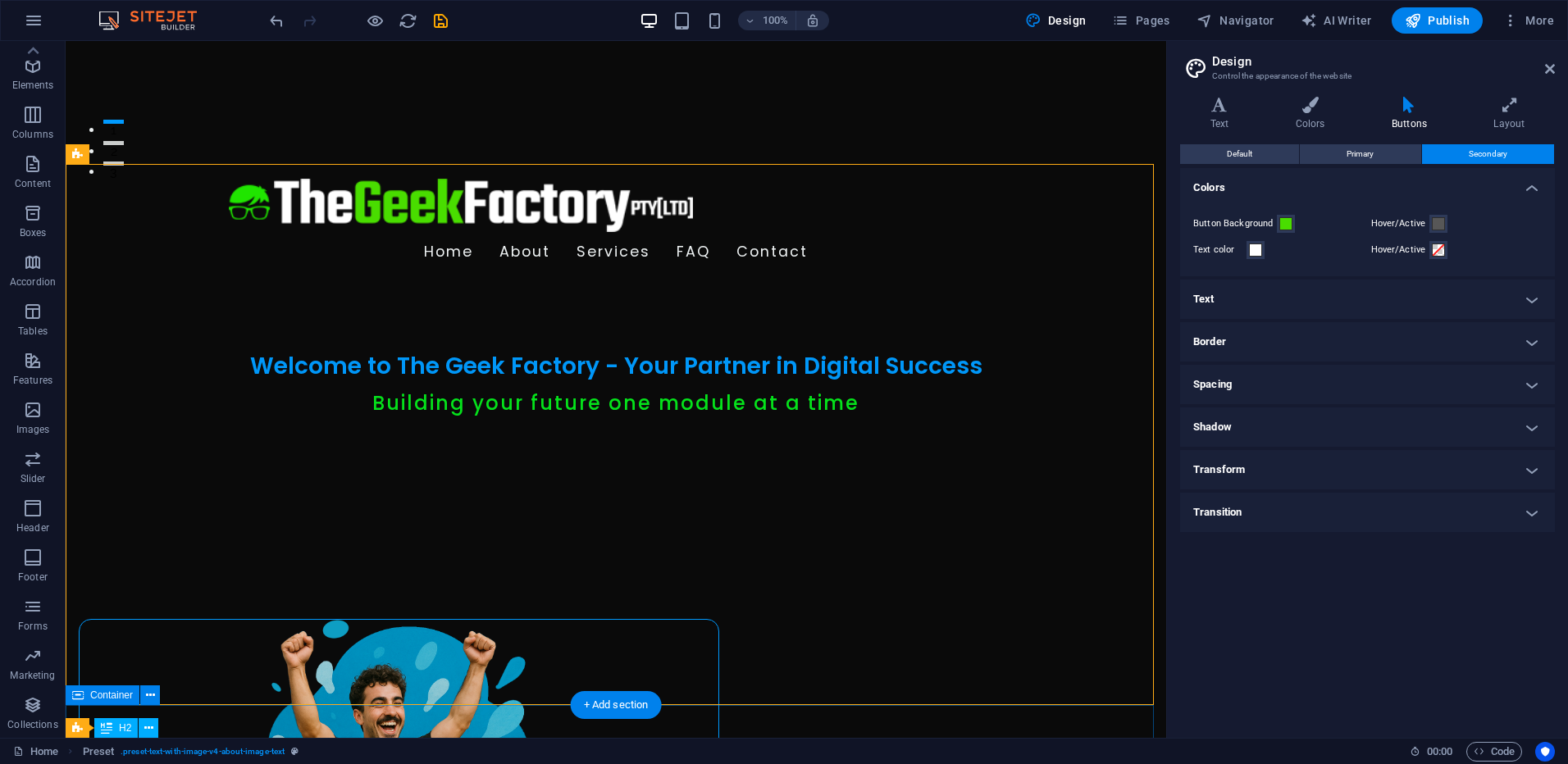
scroll to position [574, 0]
